Goal: Task Accomplishment & Management: Use online tool/utility

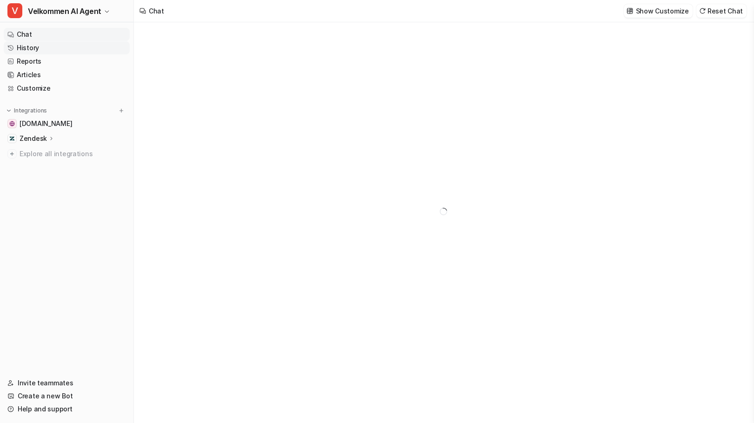
type textarea "**********"
click at [93, 17] on span "Velkommen AI Agent" at bounding box center [64, 11] width 73 height 13
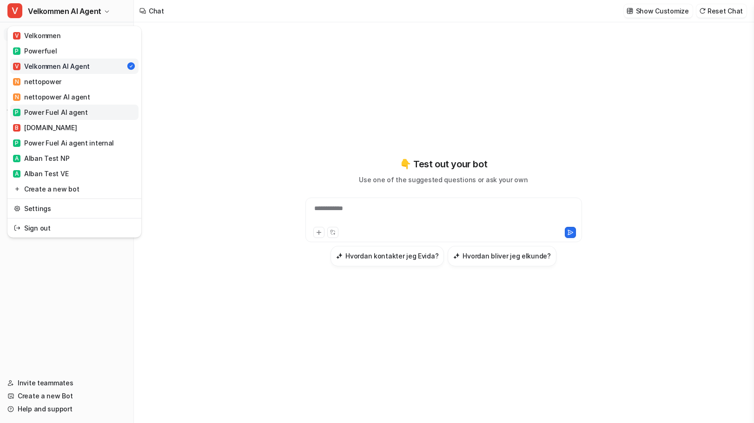
click at [73, 112] on div "P Power Fuel AI agent" at bounding box center [50, 112] width 75 height 10
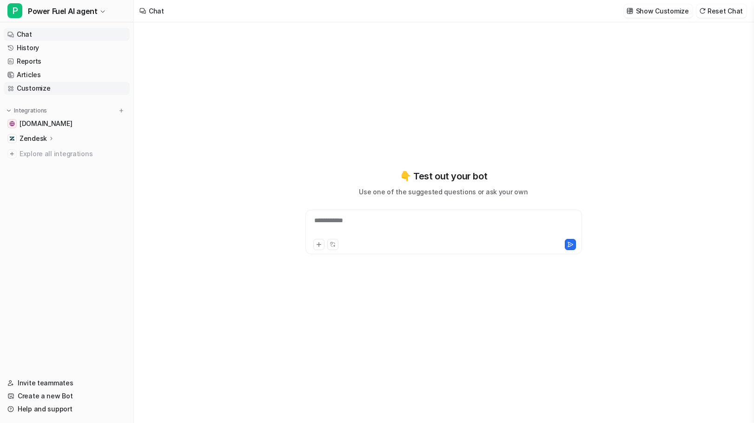
type textarea "**********"
click at [27, 88] on link "Customize" at bounding box center [67, 88] width 126 height 13
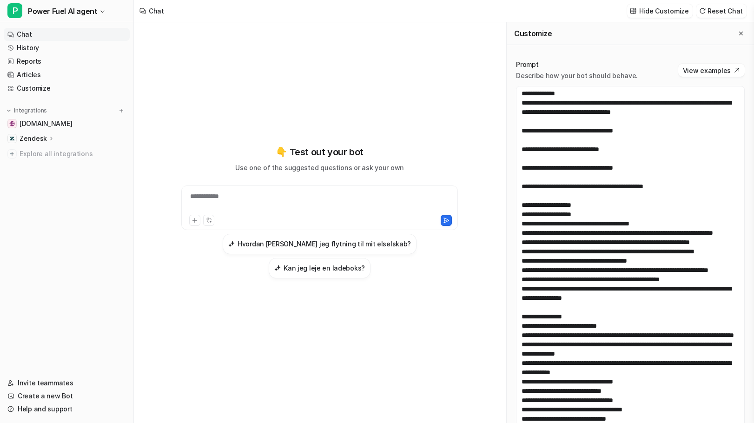
drag, startPoint x: 743, startPoint y: 201, endPoint x: 755, endPoint y: 445, distance: 244.4
click at [754, 423] on html "**********" at bounding box center [377, 211] width 754 height 423
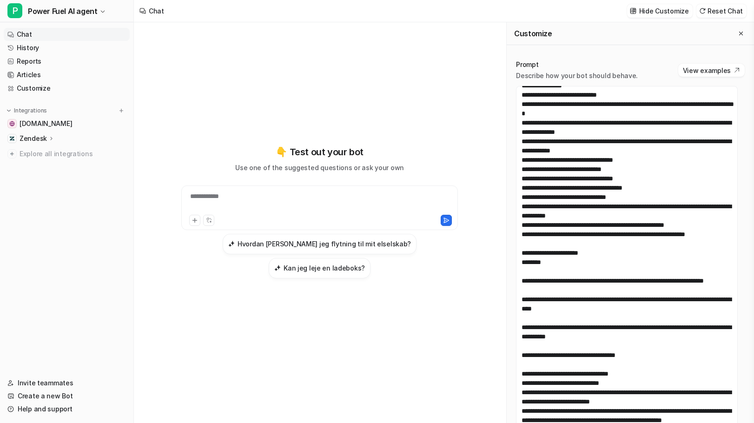
scroll to position [232, 0]
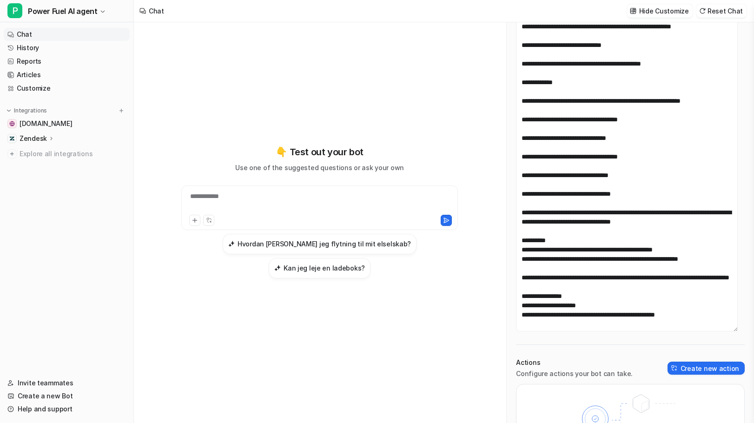
scroll to position [185, 0]
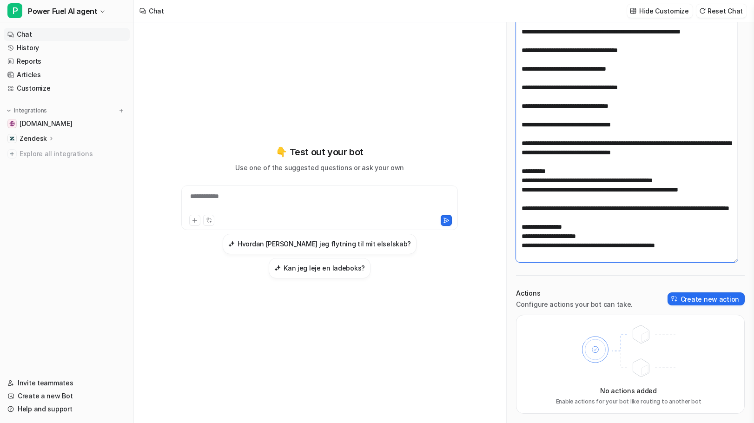
click at [701, 249] on textarea at bounding box center [627, 81] width 222 height 361
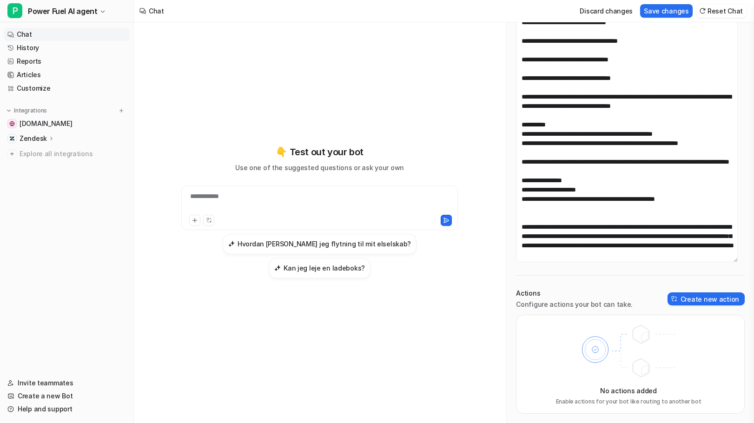
scroll to position [918, 0]
click at [606, 221] on textarea at bounding box center [627, 81] width 222 height 361
click at [586, 232] on textarea at bounding box center [627, 81] width 222 height 361
click at [634, 246] on textarea at bounding box center [627, 81] width 222 height 361
drag, startPoint x: 721, startPoint y: 247, endPoint x: 683, endPoint y: 239, distance: 37.9
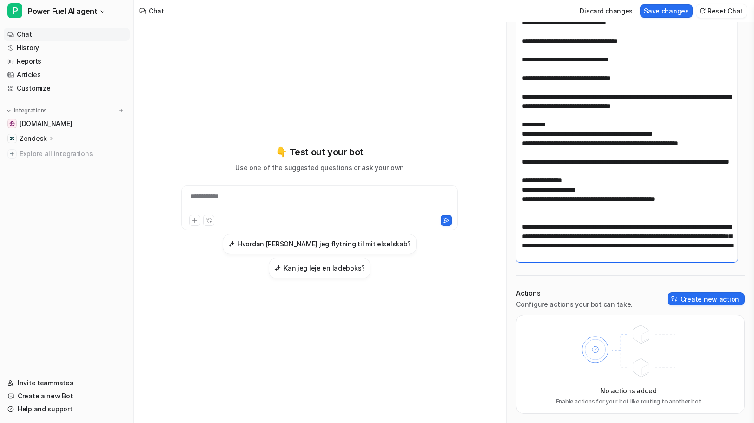
click at [683, 239] on textarea at bounding box center [627, 81] width 222 height 361
click at [591, 243] on textarea at bounding box center [627, 81] width 222 height 361
click at [549, 243] on textarea at bounding box center [627, 81] width 222 height 361
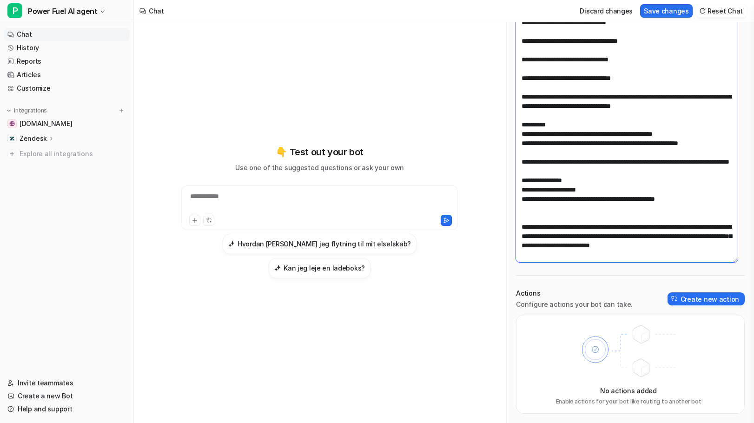
paste textarea "**********"
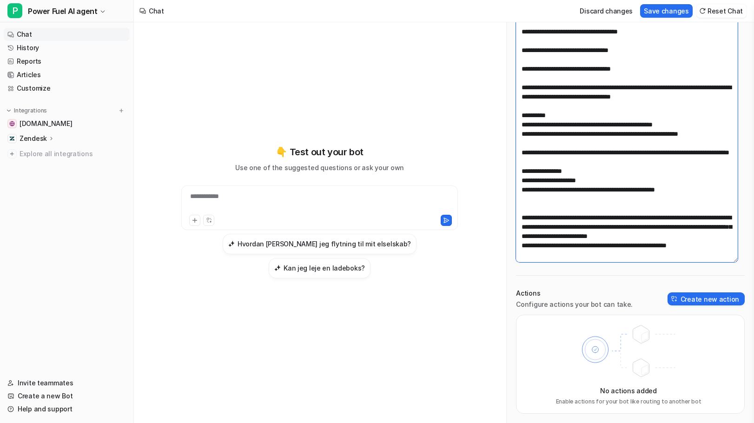
scroll to position [924, 0]
click at [544, 243] on textarea at bounding box center [627, 81] width 222 height 361
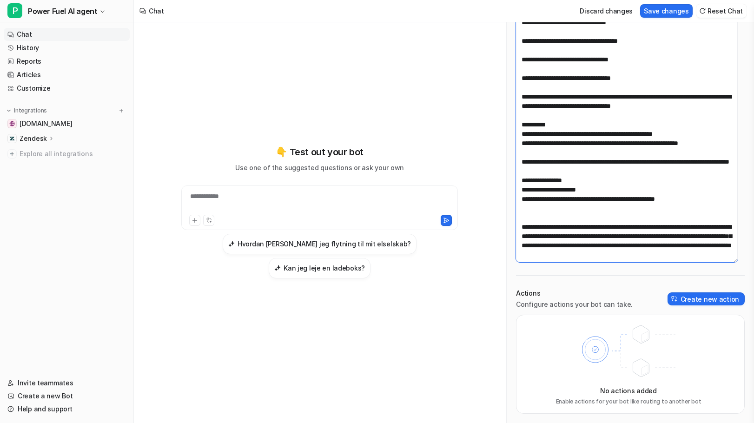
click at [605, 250] on textarea at bounding box center [627, 81] width 222 height 361
paste textarea
click at [640, 248] on textarea at bounding box center [627, 81] width 222 height 361
click at [719, 229] on textarea at bounding box center [627, 81] width 222 height 361
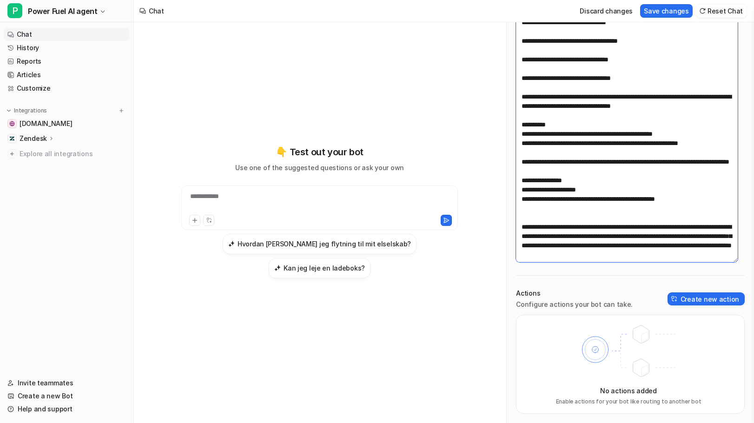
click at [661, 250] on textarea at bounding box center [627, 81] width 222 height 361
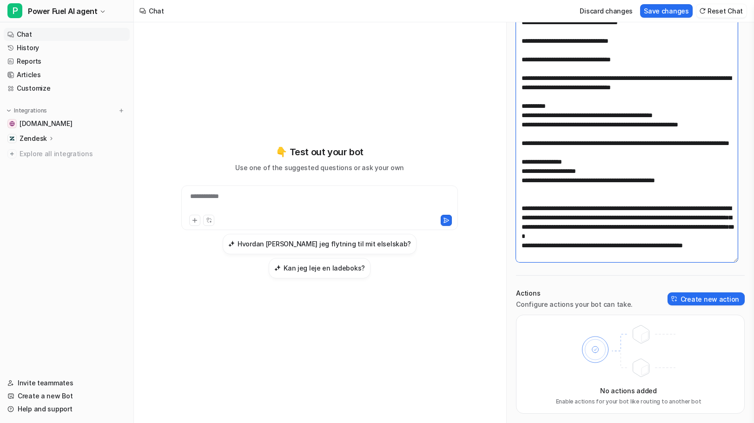
scroll to position [933, 0]
click at [585, 256] on textarea at bounding box center [627, 81] width 222 height 361
drag, startPoint x: 610, startPoint y: 258, endPoint x: 523, endPoint y: 192, distance: 109.8
click at [523, 192] on textarea at bounding box center [627, 81] width 222 height 361
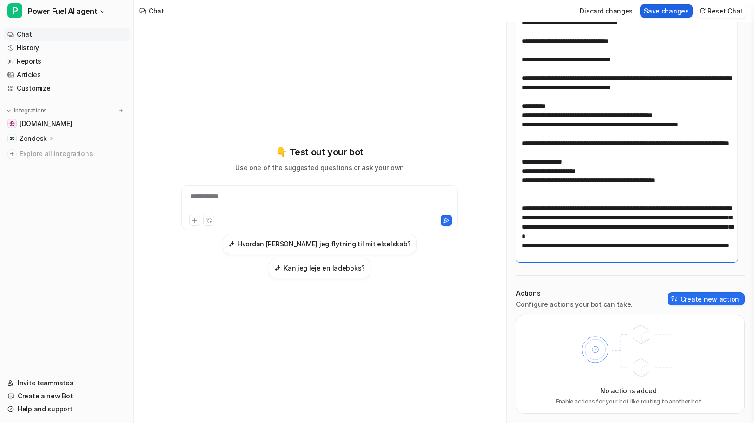
type textarea "**********"
click at [670, 13] on button "Save changes" at bounding box center [666, 10] width 53 height 13
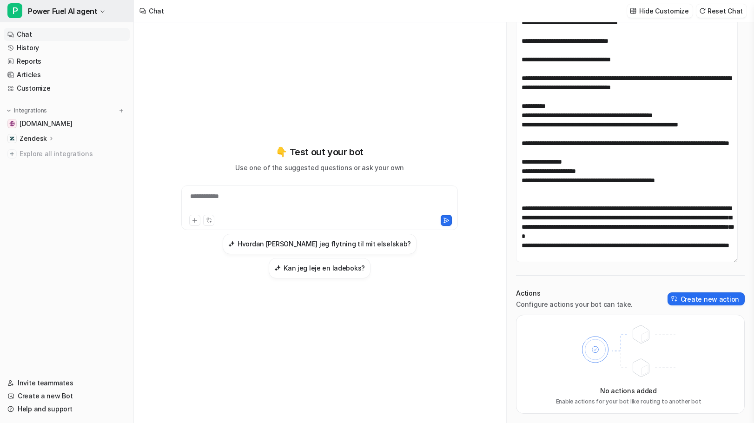
click at [82, 13] on span "Power Fuel AI agent" at bounding box center [62, 11] width 69 height 13
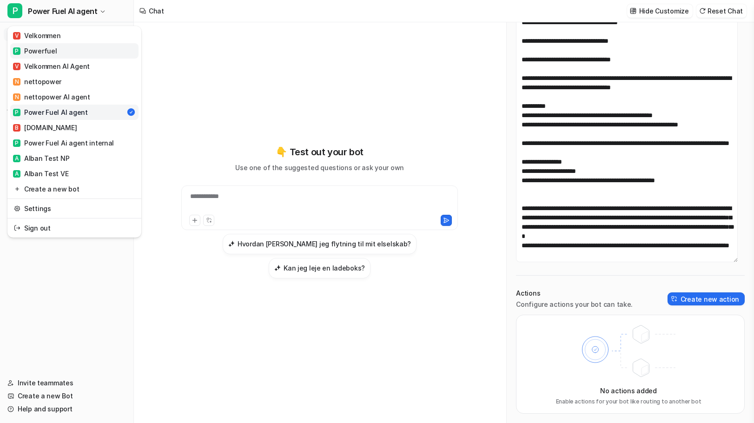
click at [46, 52] on div "P Powerfuel" at bounding box center [35, 51] width 44 height 10
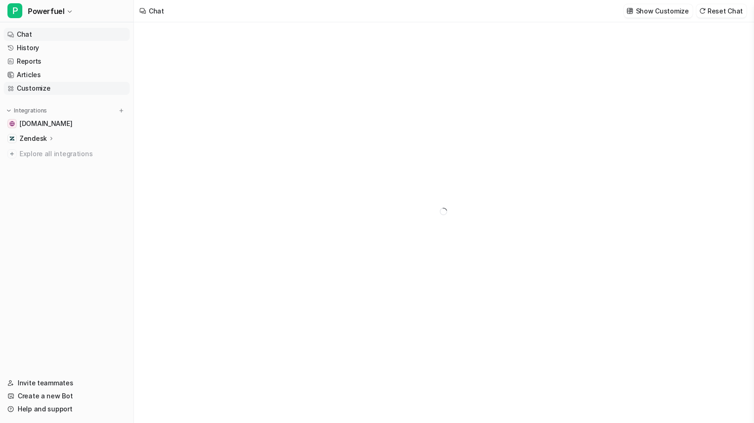
type textarea "**********"
click at [33, 90] on link "Customize" at bounding box center [67, 88] width 126 height 13
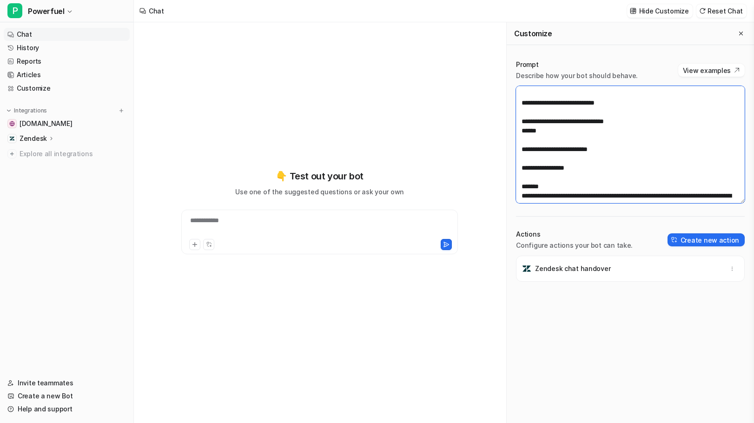
scroll to position [902, 0]
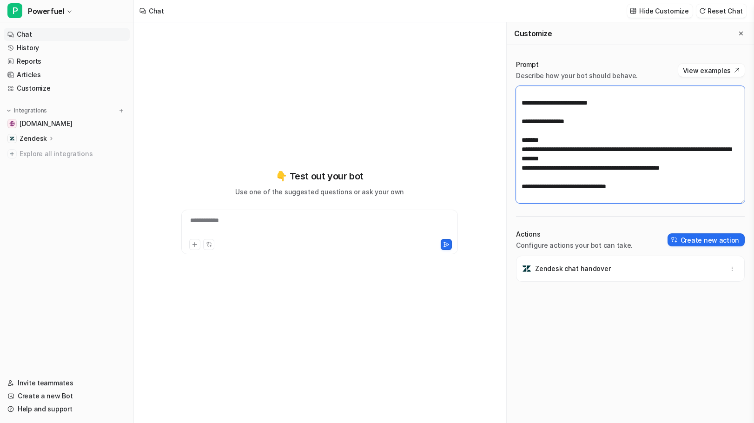
click at [661, 191] on textarea at bounding box center [630, 144] width 229 height 117
paste textarea "**********"
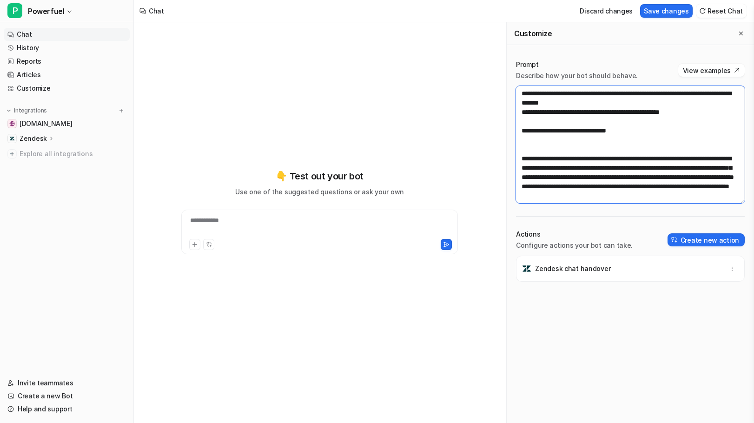
scroll to position [963, 0]
click at [635, 180] on textarea at bounding box center [630, 144] width 229 height 117
drag, startPoint x: 725, startPoint y: 180, endPoint x: 526, endPoint y: 182, distance: 199.0
click at [526, 182] on textarea at bounding box center [630, 144] width 229 height 117
type textarea "**********"
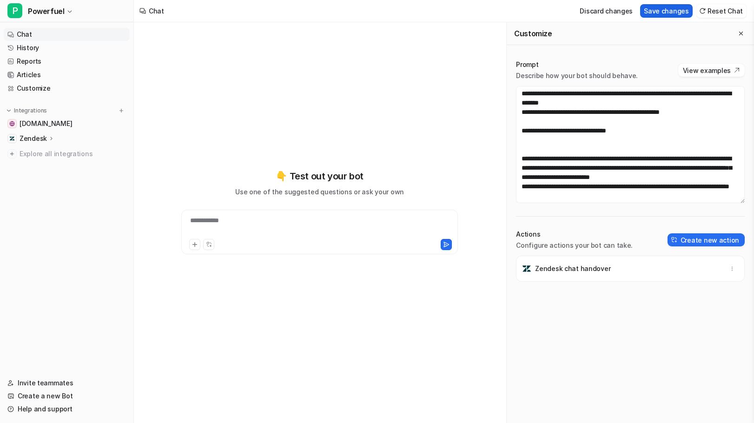
click at [668, 12] on button "Save changes" at bounding box center [666, 10] width 53 height 13
